Goal: Transaction & Acquisition: Book appointment/travel/reservation

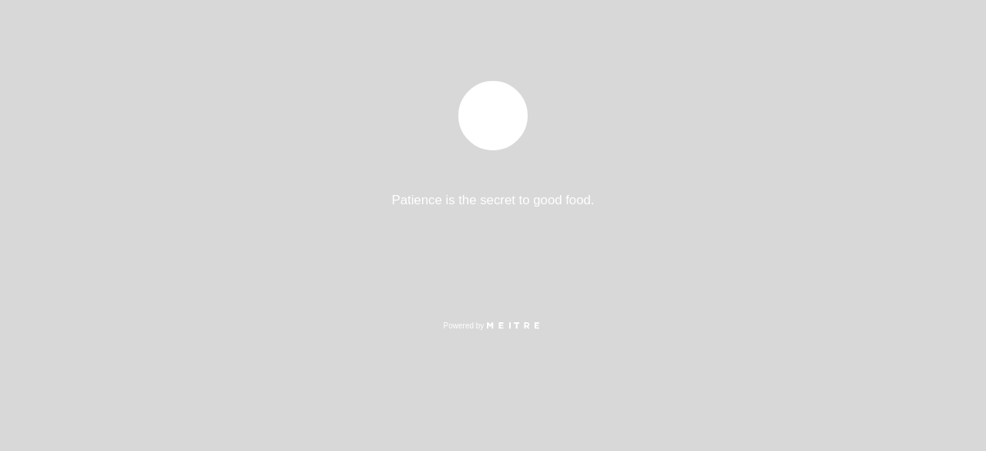
select select "es"
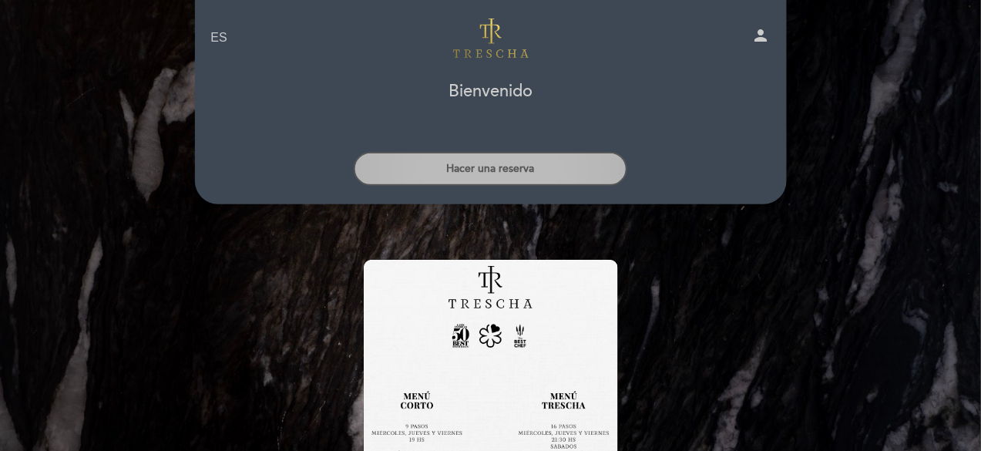
click at [470, 168] on button "Hacer una reserva" at bounding box center [491, 169] width 274 height 34
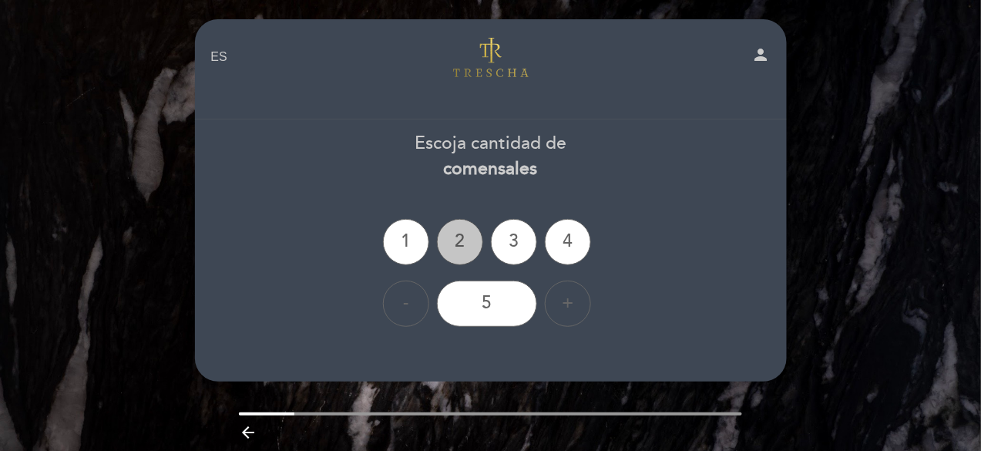
click at [461, 237] on div "2" at bounding box center [460, 242] width 46 height 46
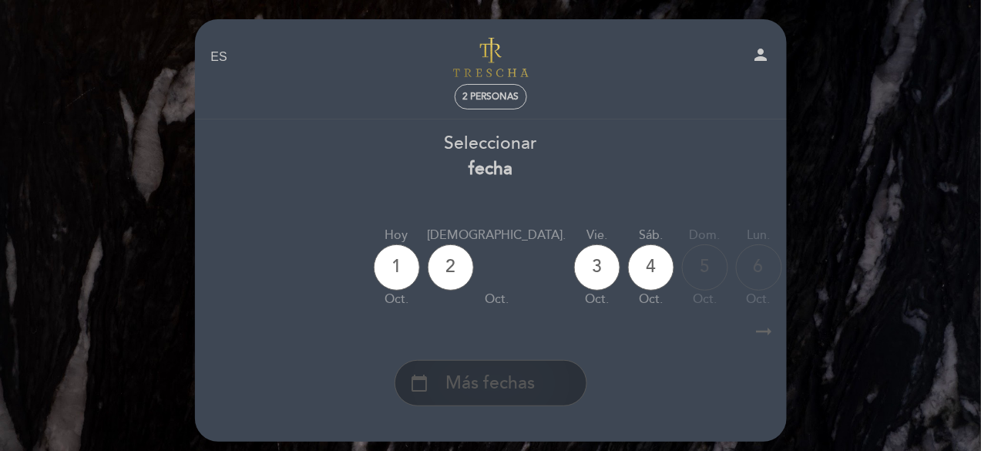
click at [497, 374] on span "Más fechas" at bounding box center [490, 383] width 89 height 25
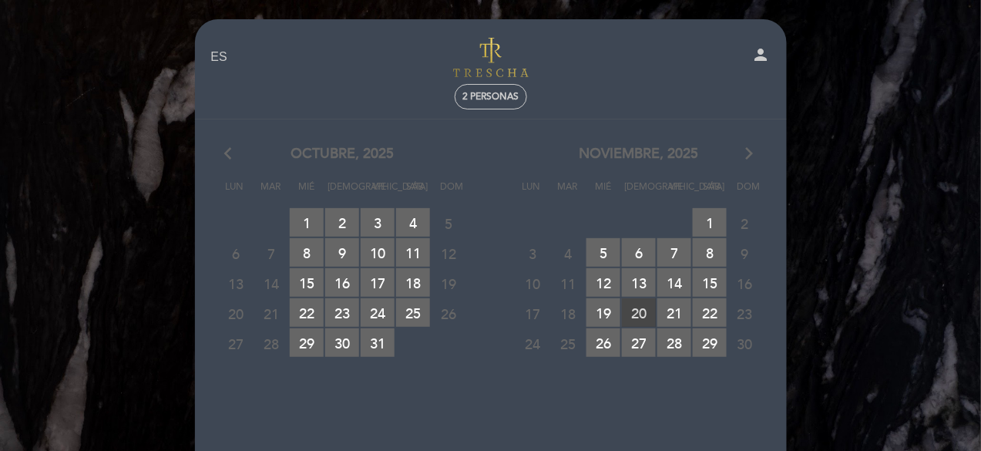
click at [644, 317] on span "20 RESERVAS DISPONIBLES" at bounding box center [639, 312] width 34 height 29
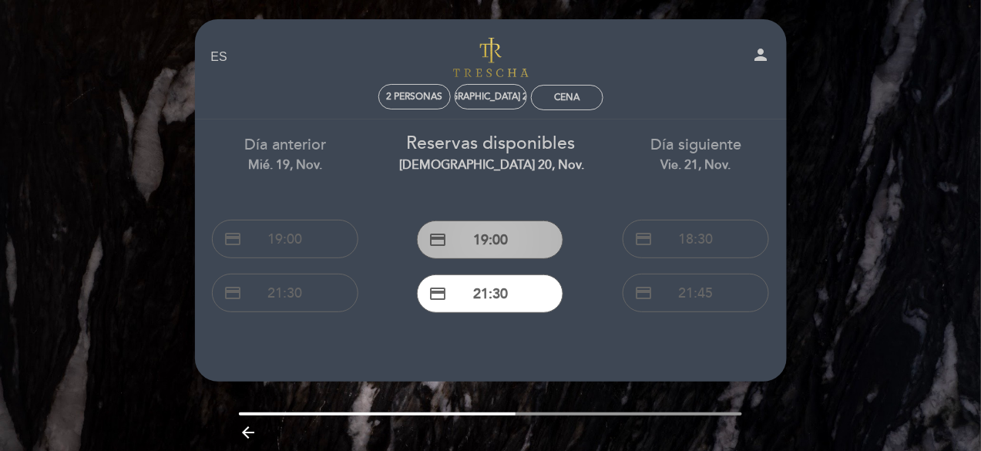
click at [485, 236] on button "credit_card 19:00" at bounding box center [490, 239] width 146 height 39
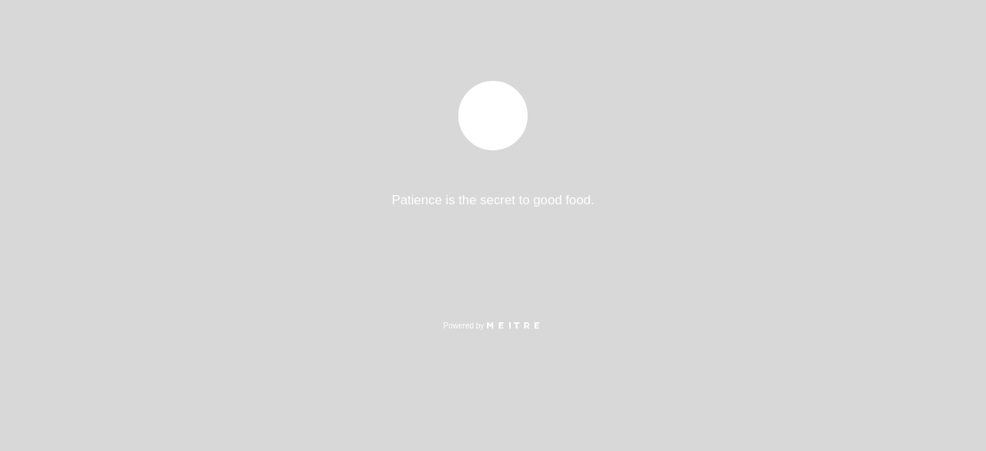
select select "es"
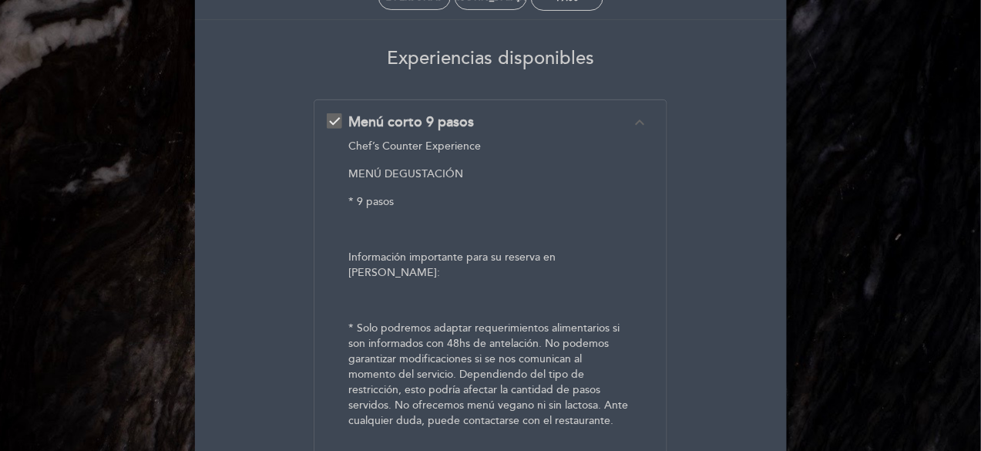
scroll to position [77, 0]
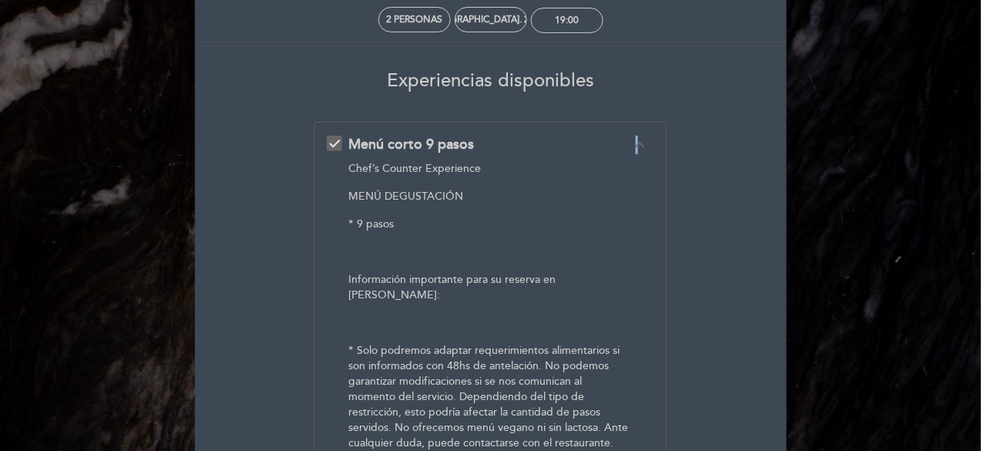
click at [637, 142] on icon "expand_less" at bounding box center [640, 145] width 18 height 18
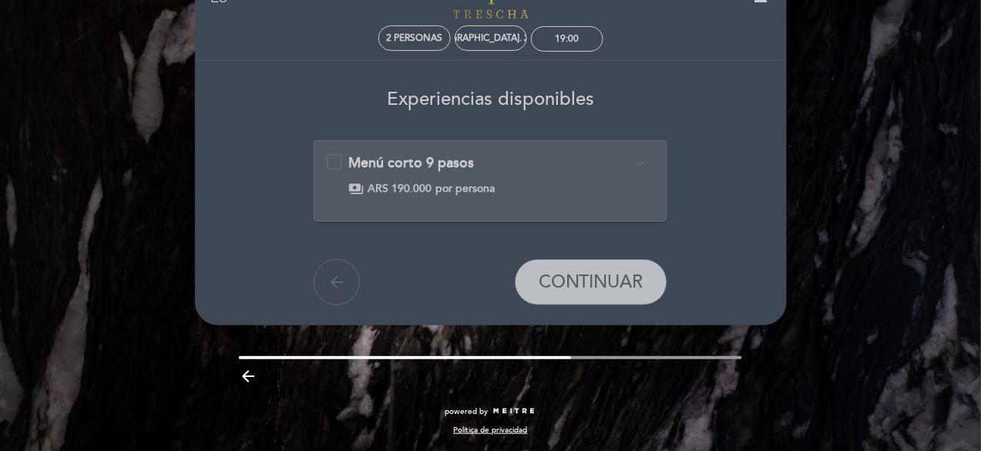
click at [643, 159] on icon "expand_more" at bounding box center [640, 163] width 18 height 18
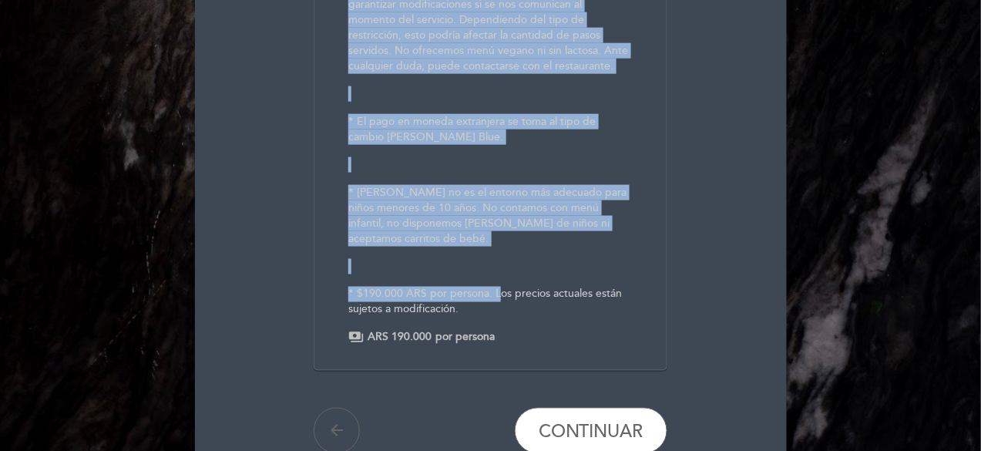
scroll to position [539, 0]
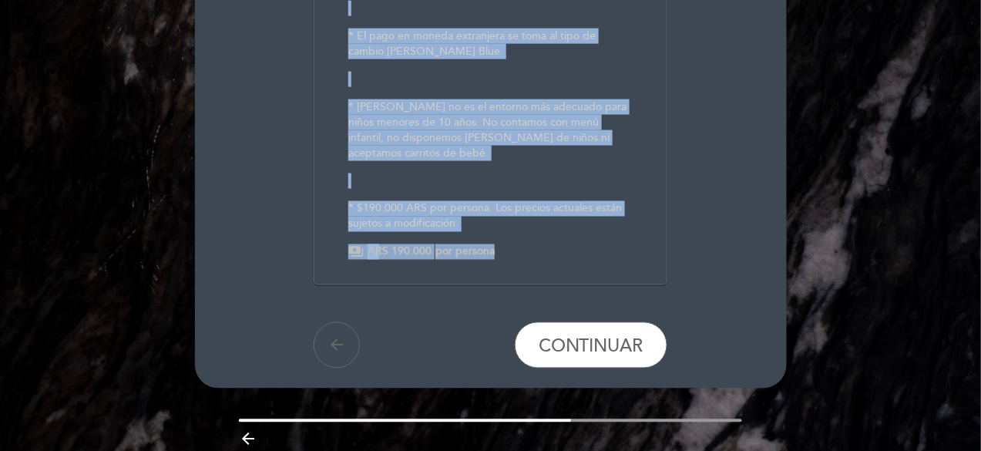
drag, startPoint x: 351, startPoint y: 143, endPoint x: 498, endPoint y: 261, distance: 188.6
drag, startPoint x: 472, startPoint y: 232, endPoint x: 499, endPoint y: 149, distance: 87.2
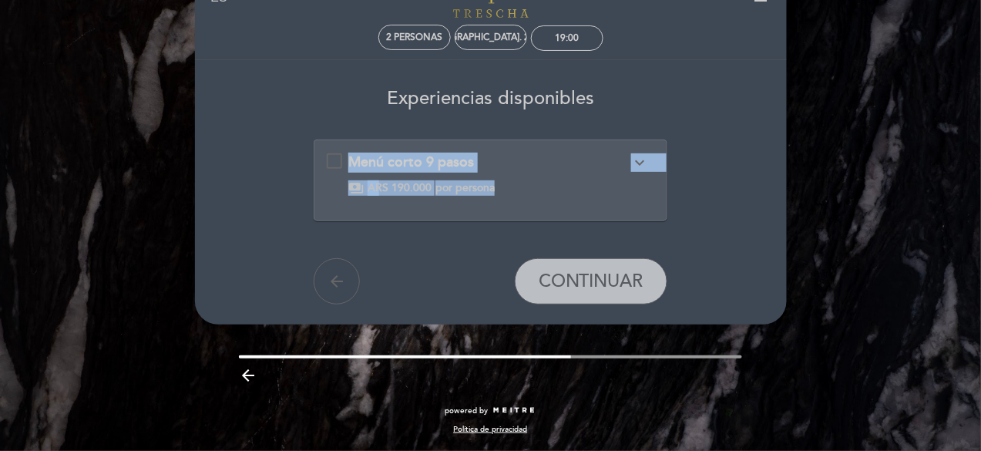
scroll to position [10, 0]
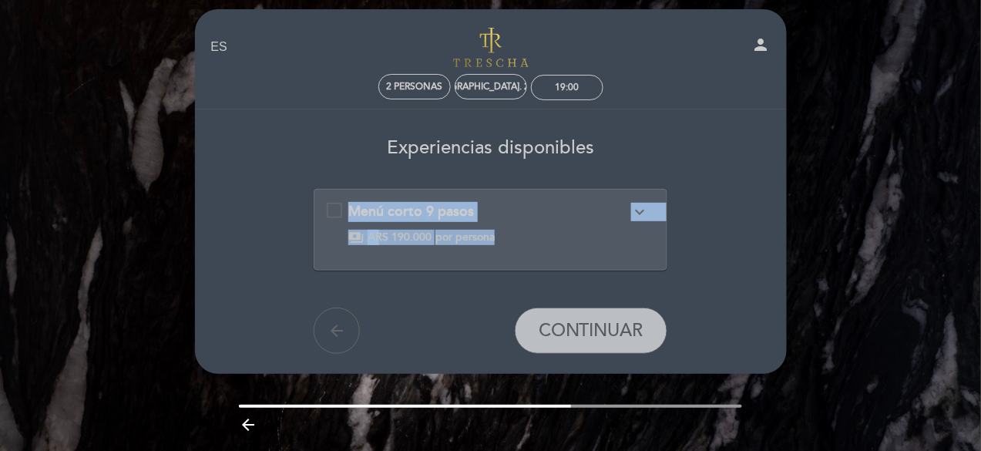
click at [341, 206] on div "Menú corto 9 pasos expand_more Chef’s Counter Experience MENÚ DEGUSTACIÓN * 9 p…" at bounding box center [490, 223] width 327 height 43
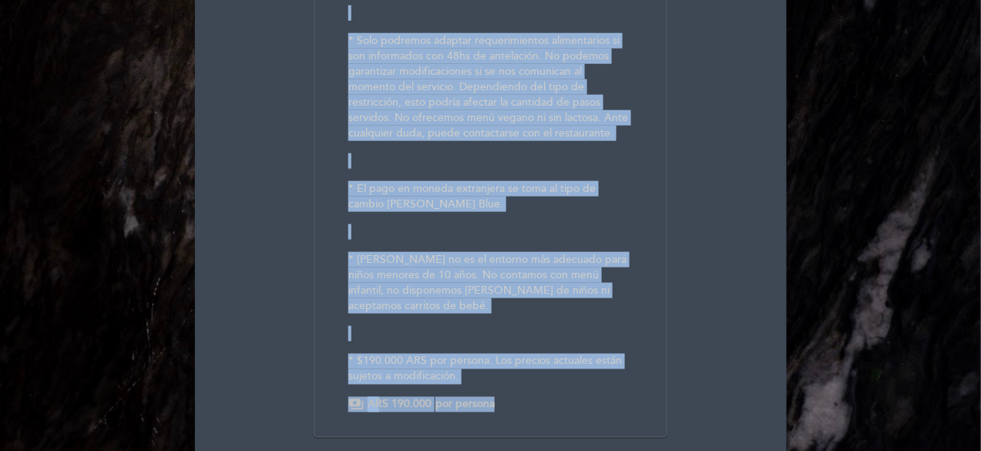
scroll to position [385, 0]
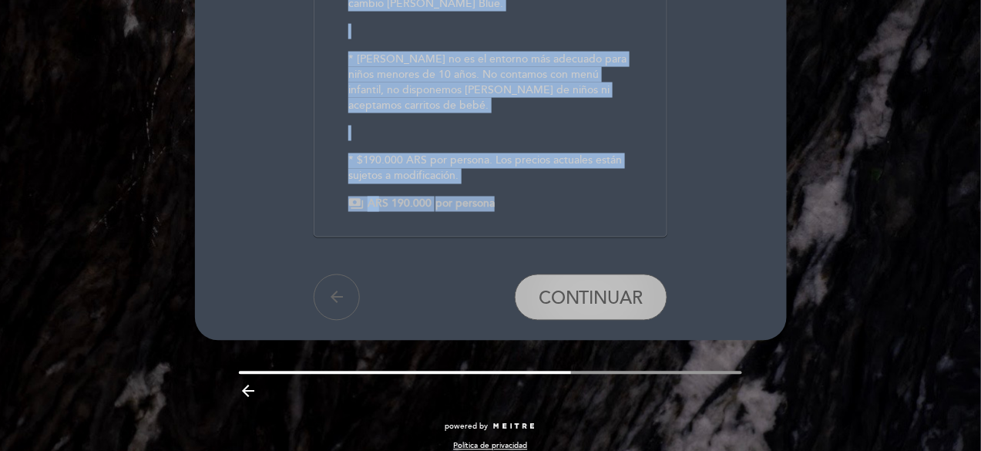
click at [615, 287] on span "CONTINUAR" at bounding box center [591, 298] width 105 height 22
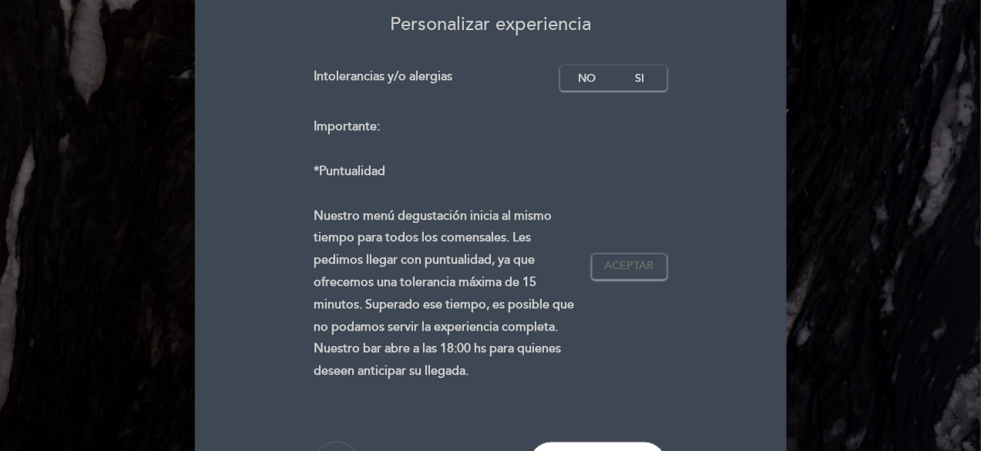
scroll to position [210, 0]
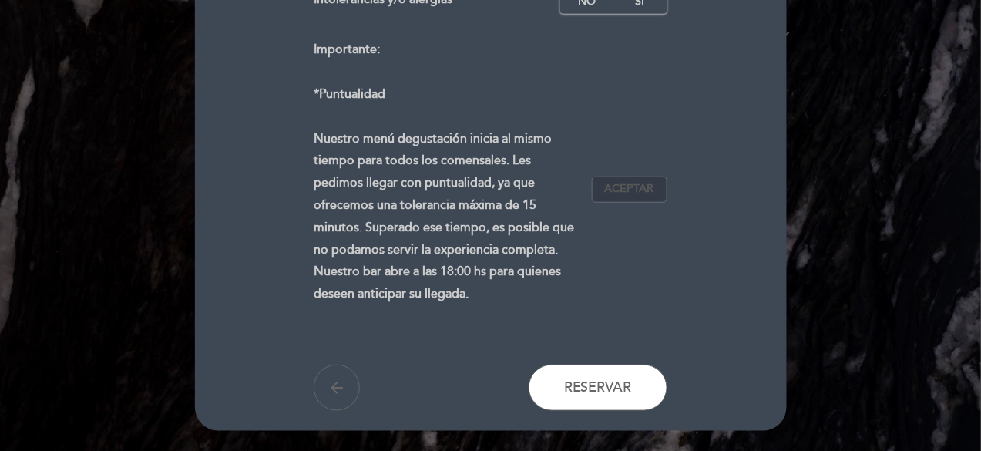
click at [624, 193] on span "Aceptar" at bounding box center [629, 189] width 49 height 16
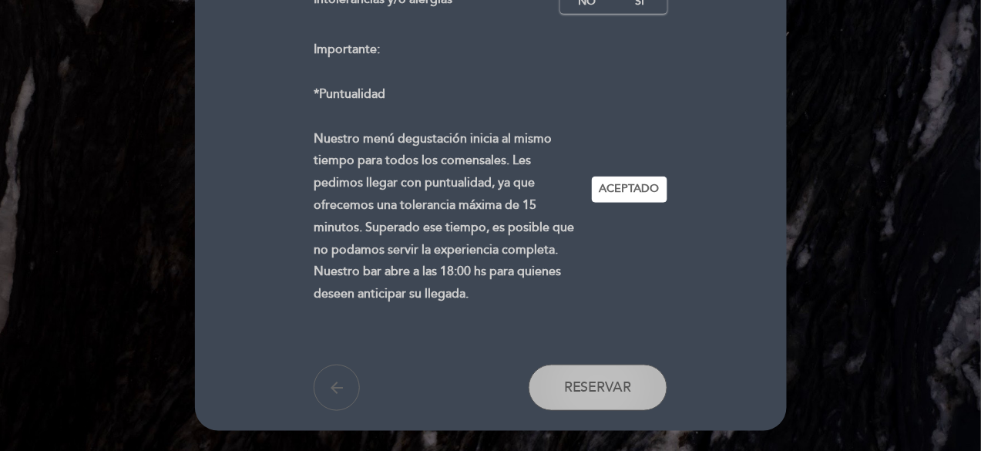
click at [606, 395] on span "Reservar" at bounding box center [598, 387] width 68 height 17
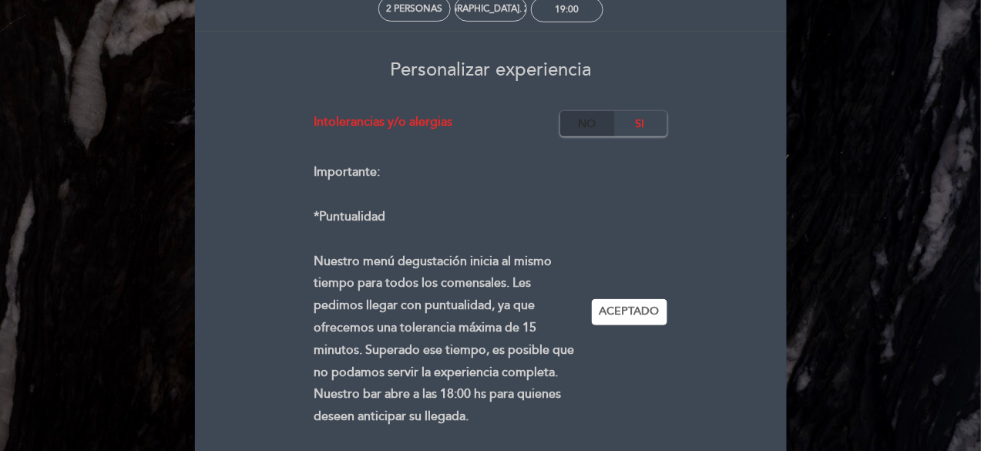
scroll to position [56, 0]
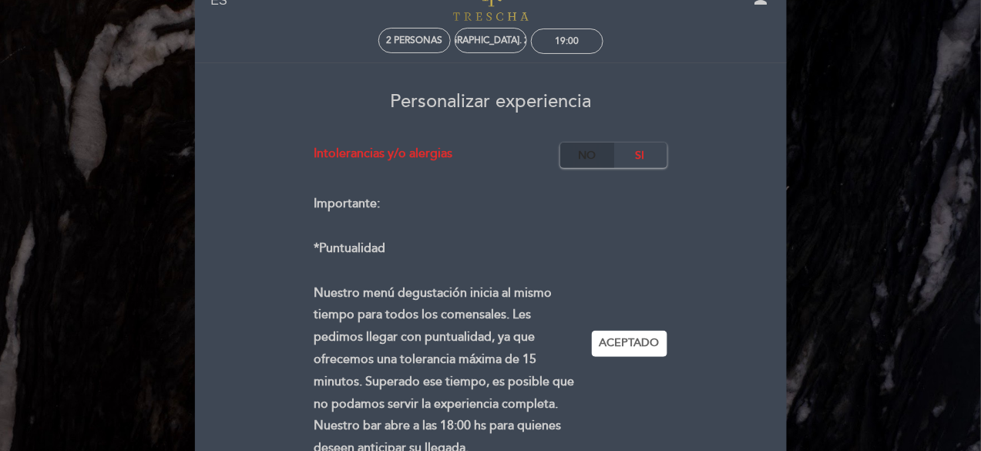
click at [592, 157] on label "No" at bounding box center [587, 155] width 54 height 25
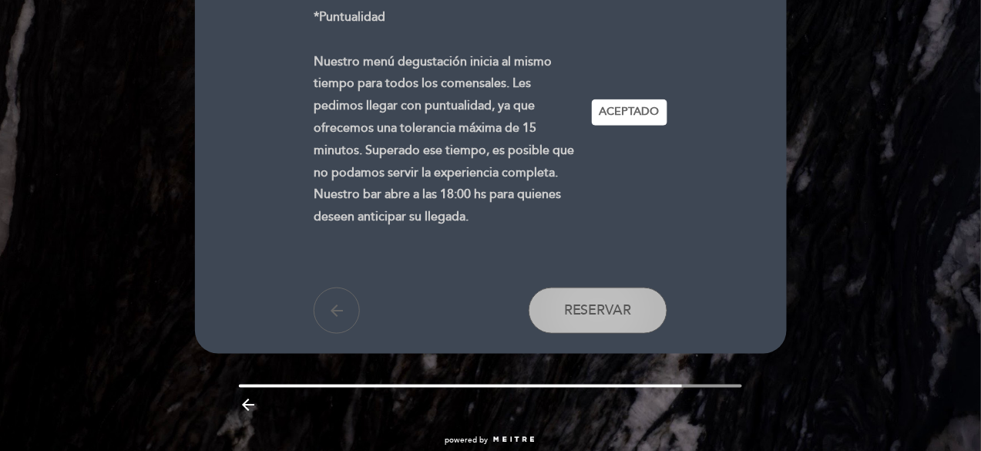
click at [592, 311] on span "Reservar" at bounding box center [598, 310] width 68 height 17
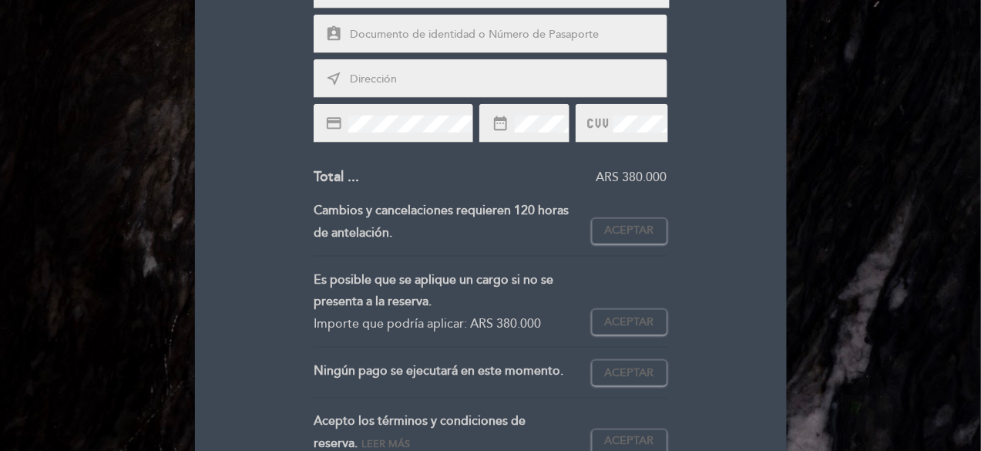
scroll to position [385, 0]
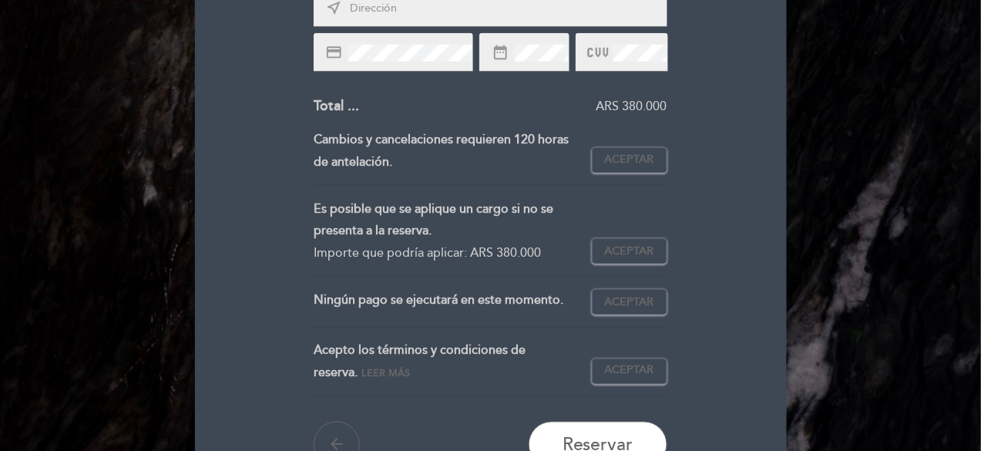
click at [440, 311] on div "Ningún pago se ejecutará en este momento." at bounding box center [453, 302] width 278 height 26
click at [361, 374] on span "Leer más" at bounding box center [385, 374] width 49 height 12
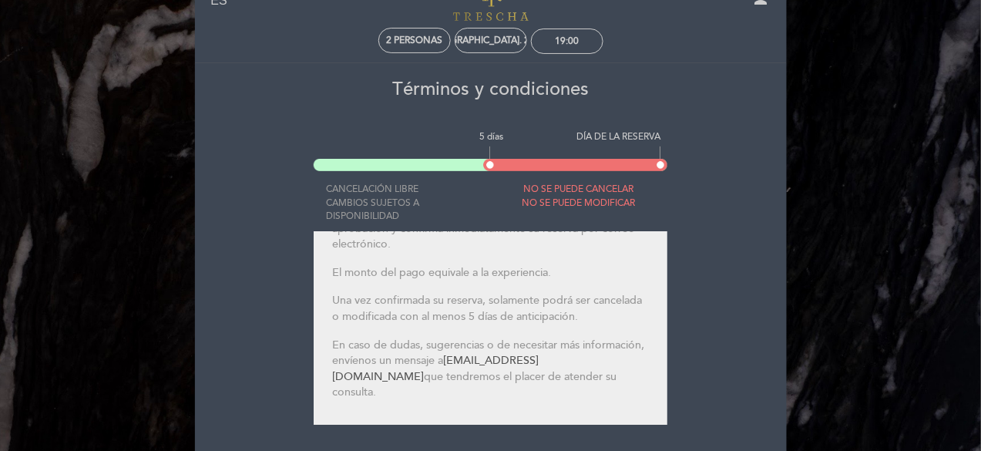
scroll to position [0, 0]
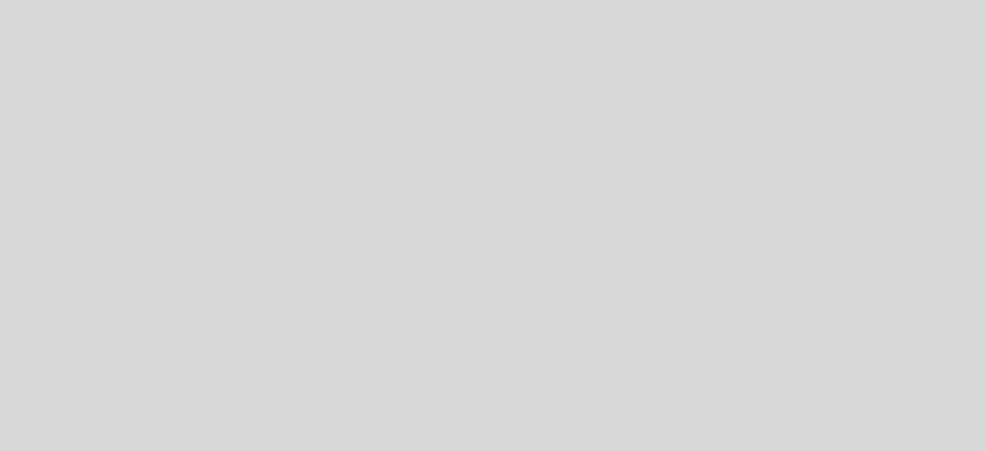
select select "es"
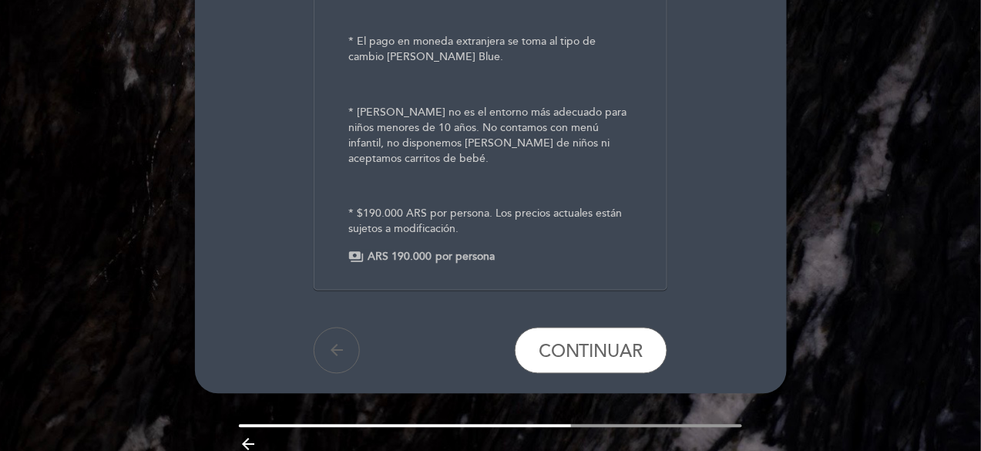
scroll to position [539, 0]
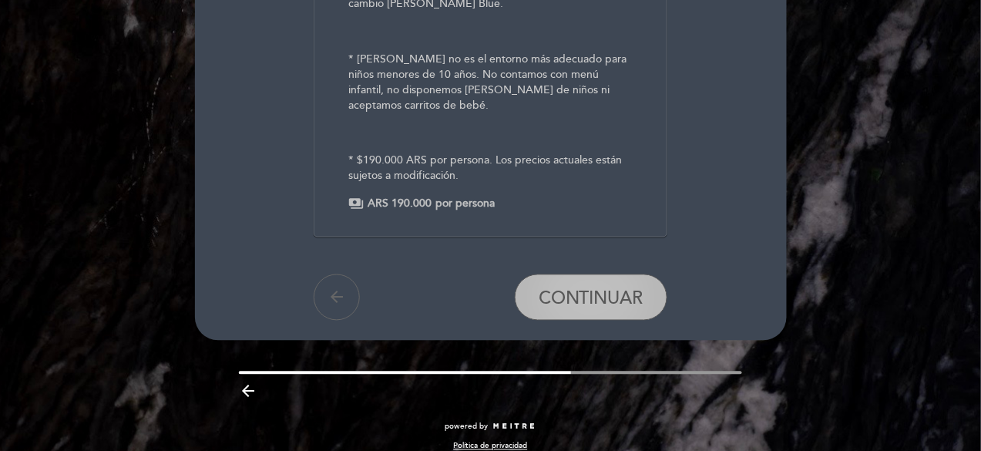
click at [594, 293] on span "CONTINUAR" at bounding box center [591, 298] width 105 height 22
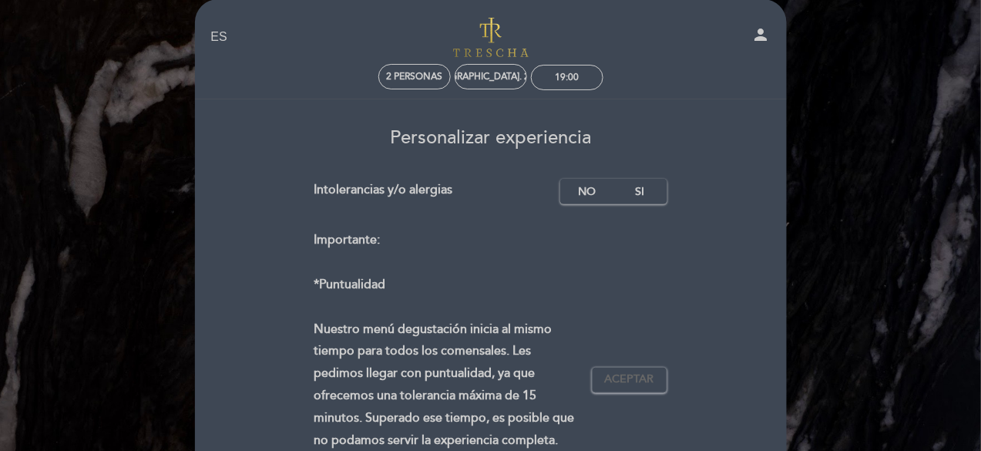
scroll to position [0, 0]
